Goal: Information Seeking & Learning: Learn about a topic

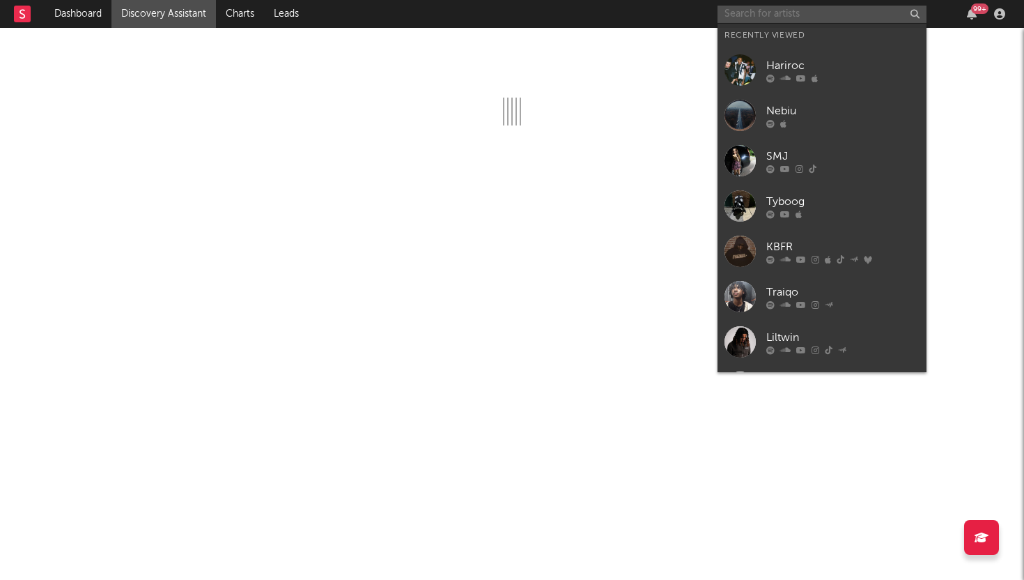
click at [842, 10] on input "text" at bounding box center [822, 14] width 209 height 17
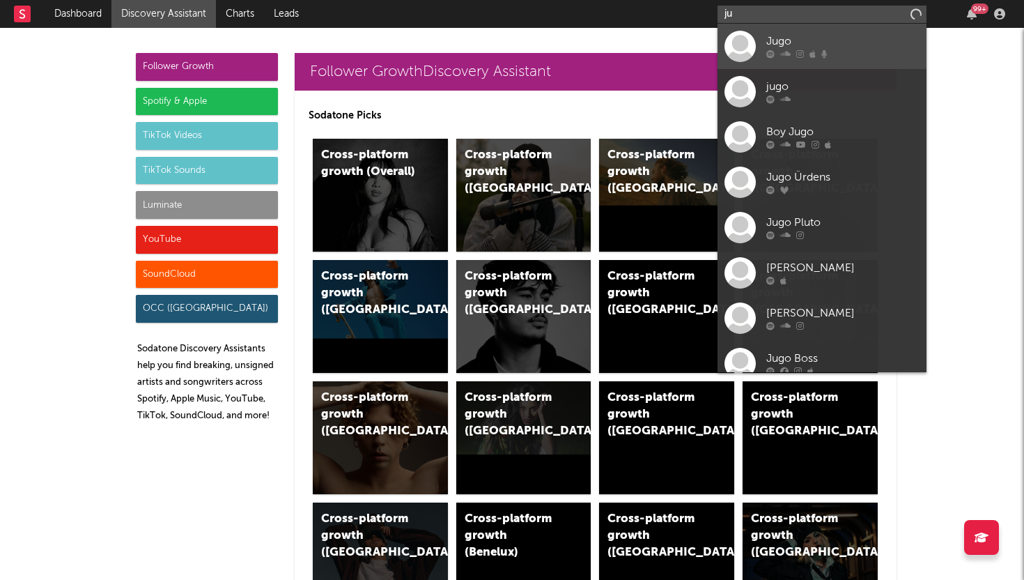
type input "j"
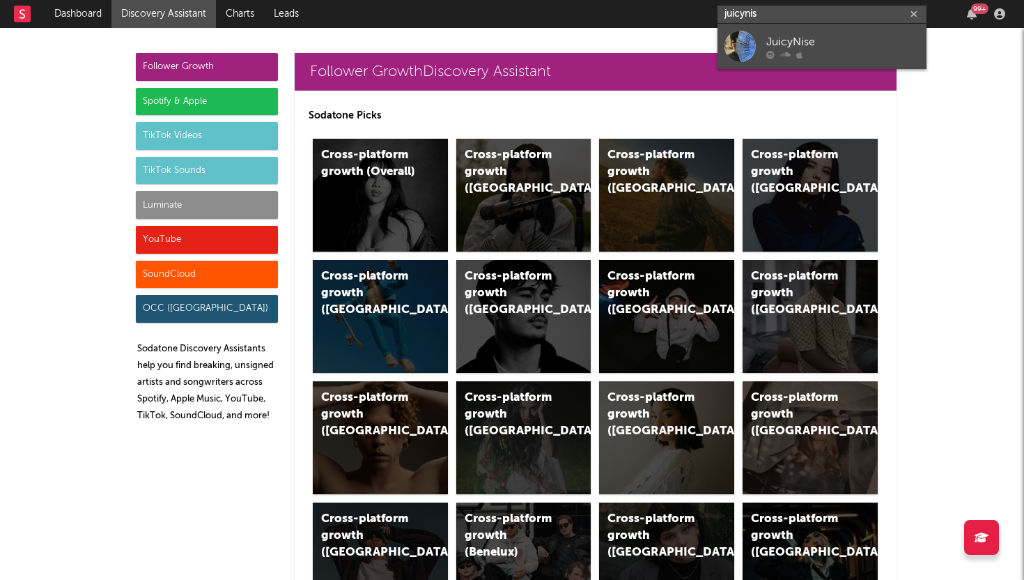
type input "juicynis"
click at [788, 50] on icon at bounding box center [786, 54] width 10 height 8
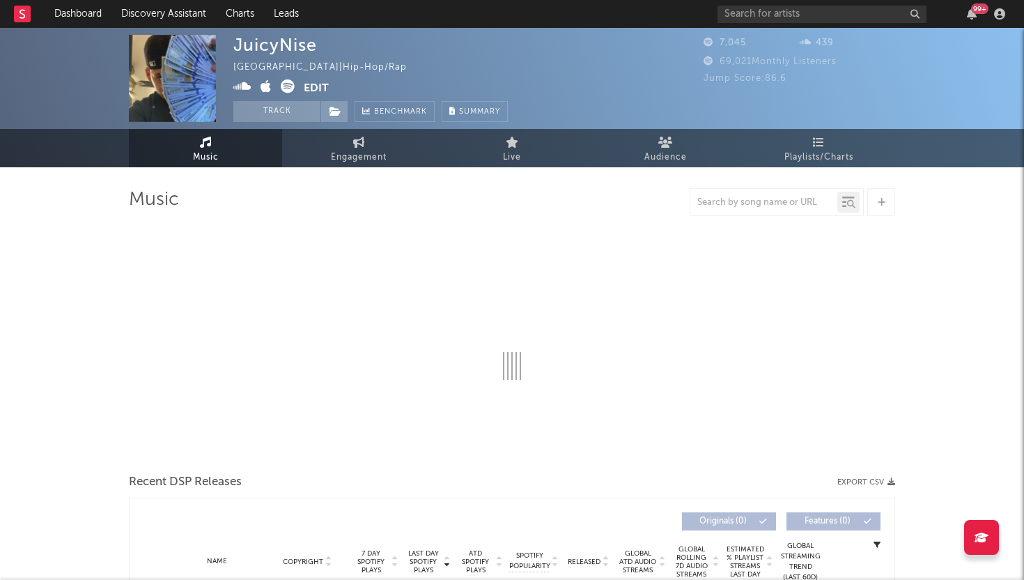
select select "1w"
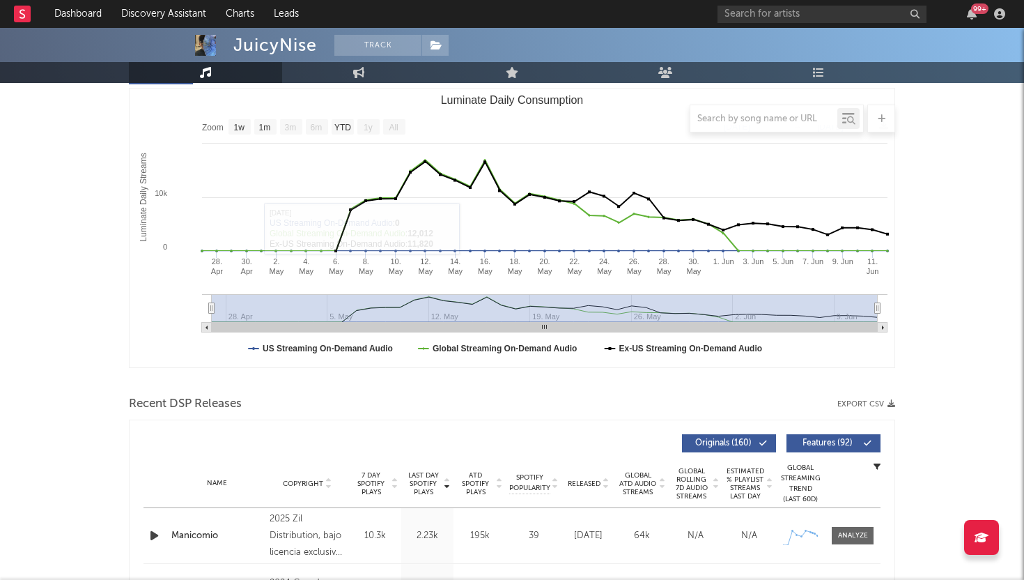
scroll to position [112, 0]
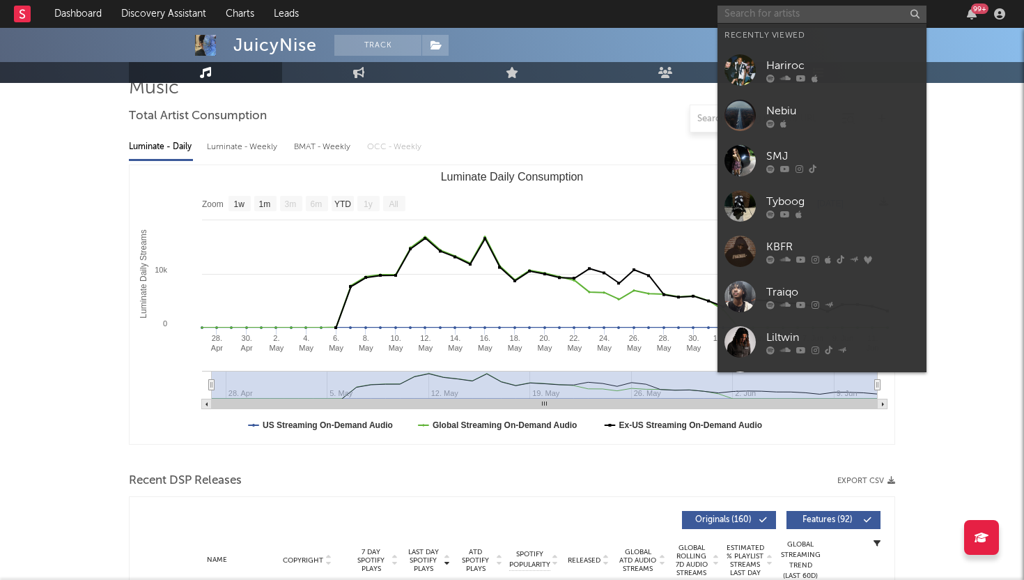
click at [856, 17] on input "text" at bounding box center [822, 14] width 209 height 17
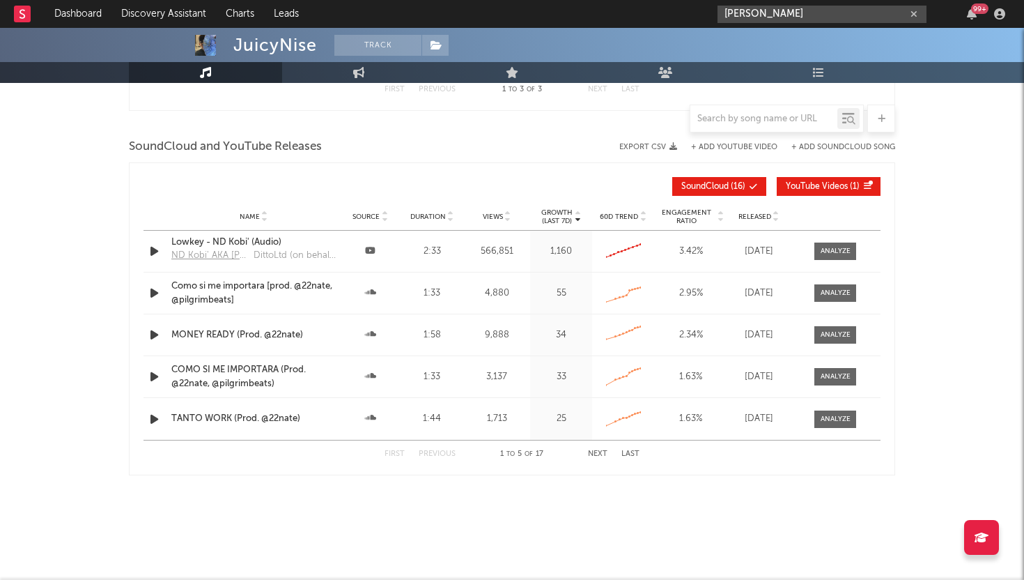
scroll to position [1146, 0]
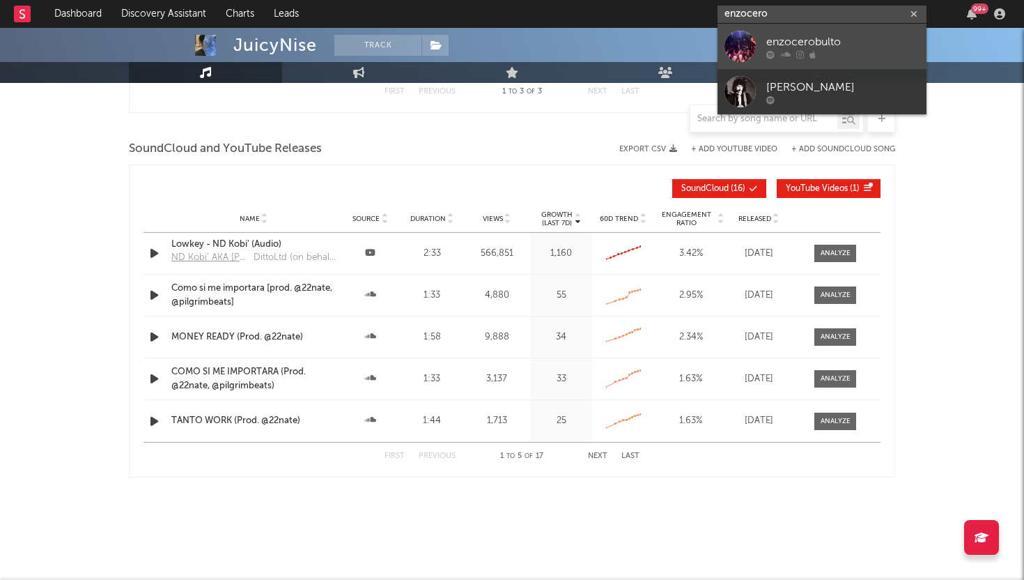
type input "enzocero"
click at [807, 44] on div "enzocerobulto" at bounding box center [843, 41] width 153 height 17
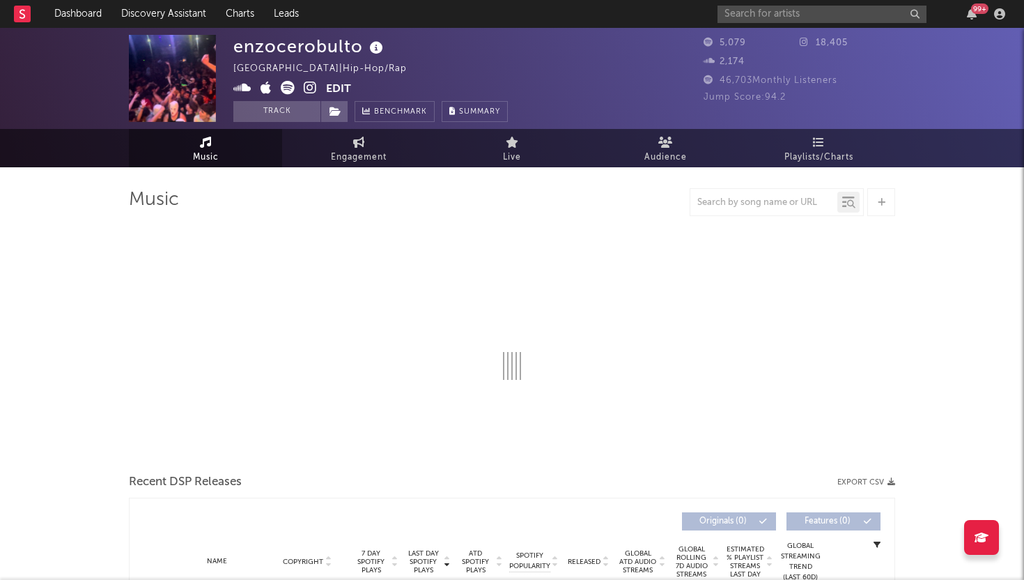
select select "1w"
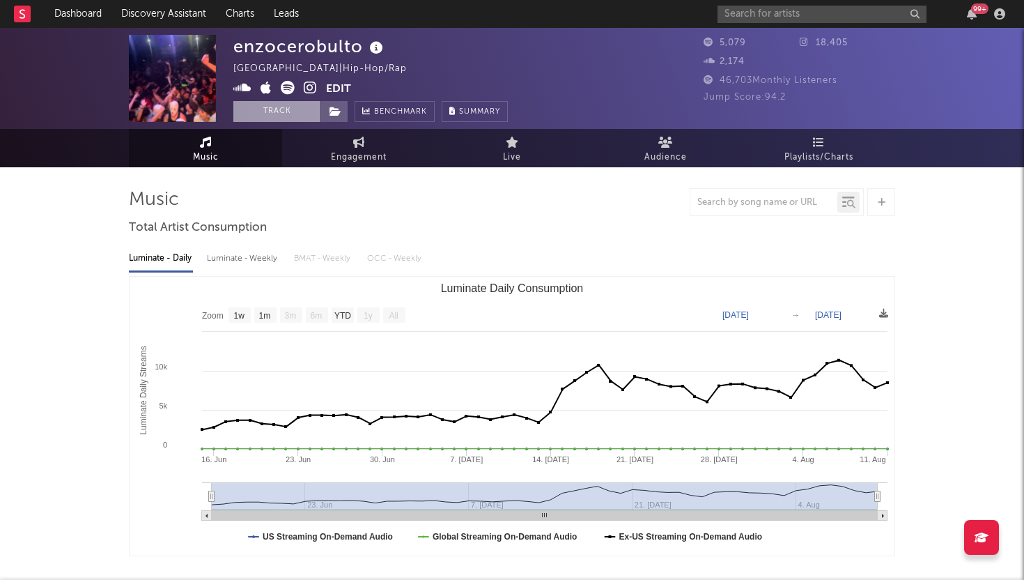
click at [286, 104] on button "Track" at bounding box center [276, 111] width 87 height 21
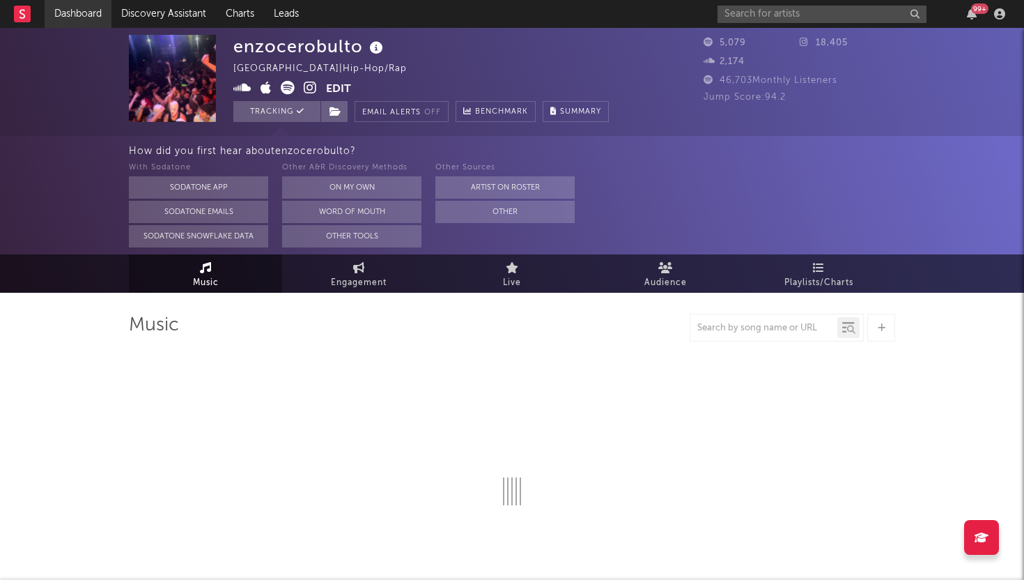
select select "1w"
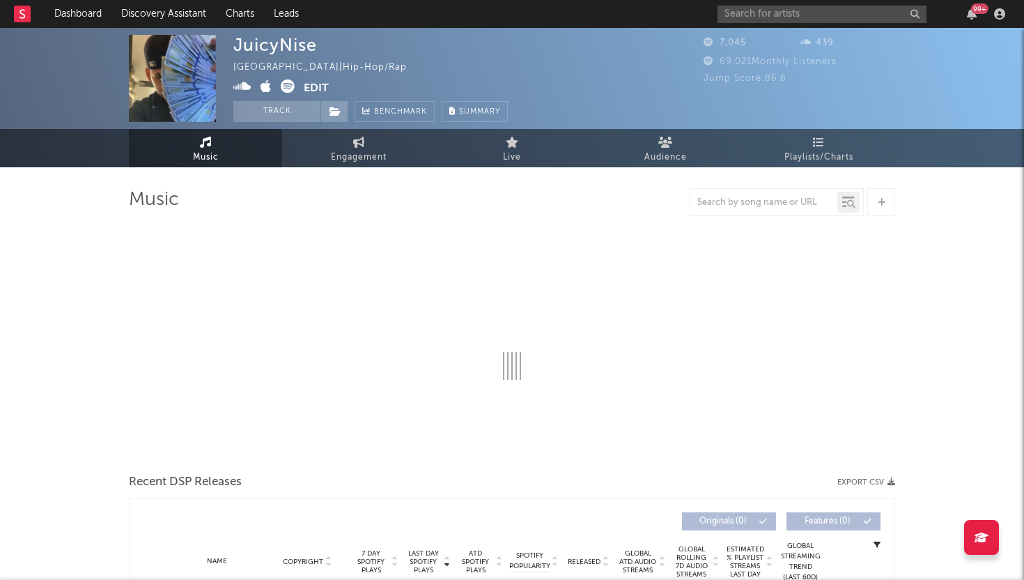
select select "1w"
